Goal: Navigation & Orientation: Understand site structure

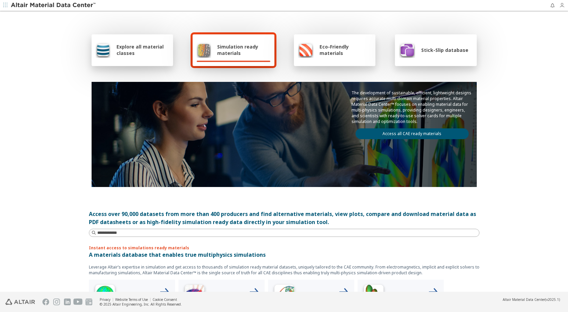
click at [561, 4] on icon "button" at bounding box center [562, 5] width 5 height 5
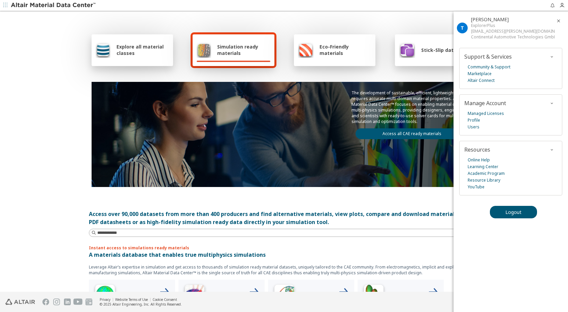
click at [558, 20] on icon "button" at bounding box center [558, 20] width 5 height 5
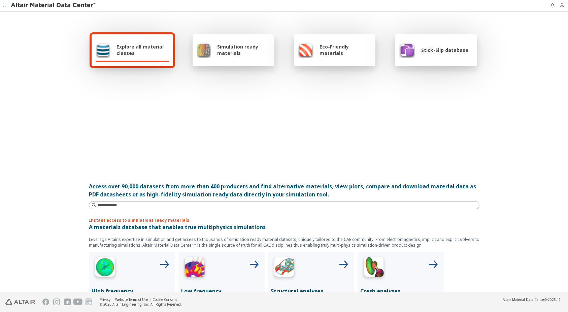
click at [563, 5] on icon "button" at bounding box center [562, 5] width 5 height 5
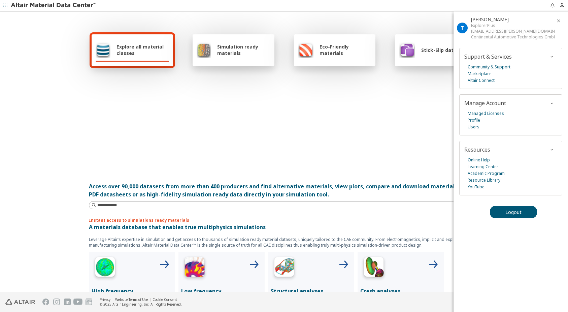
click at [559, 20] on icon "button" at bounding box center [558, 20] width 5 height 5
